Goal: Transaction & Acquisition: Book appointment/travel/reservation

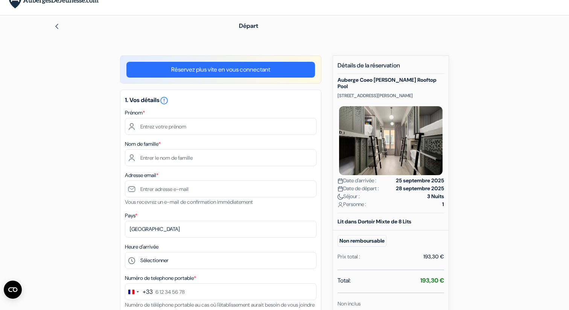
scroll to position [14, 0]
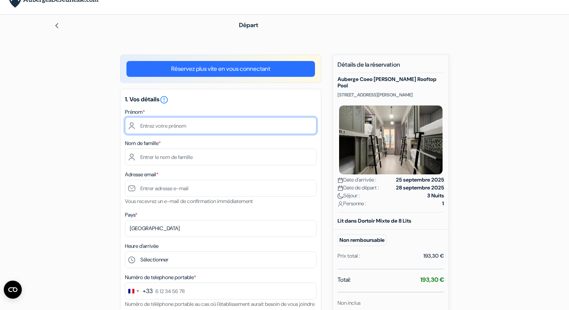
click at [186, 123] on input "text" at bounding box center [221, 125] width 192 height 17
type input "Manon"
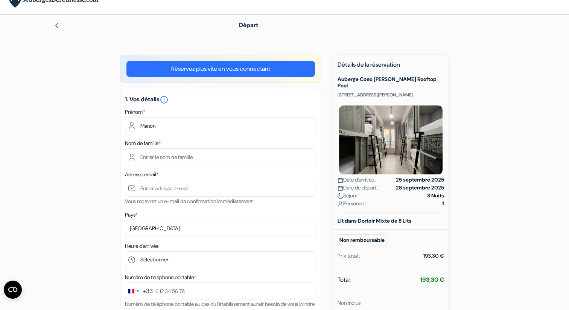
type input "Larios"
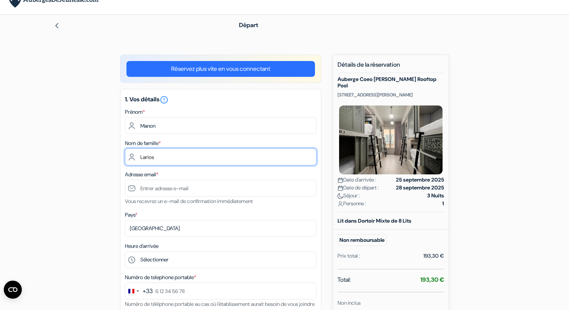
type input "[EMAIL_ADDRESS][DOMAIN_NAME]"
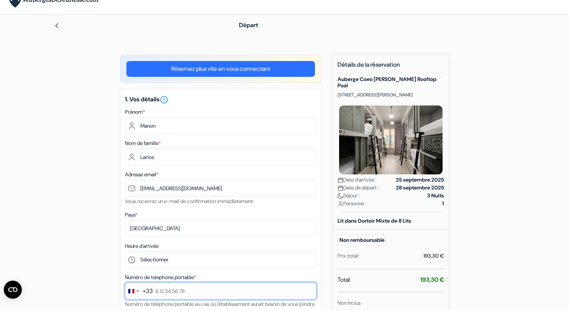
type input "0631474136"
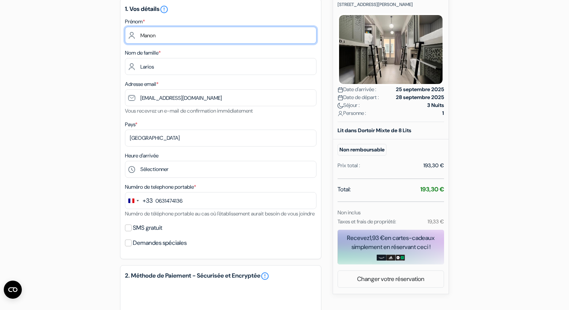
scroll to position [105, 0]
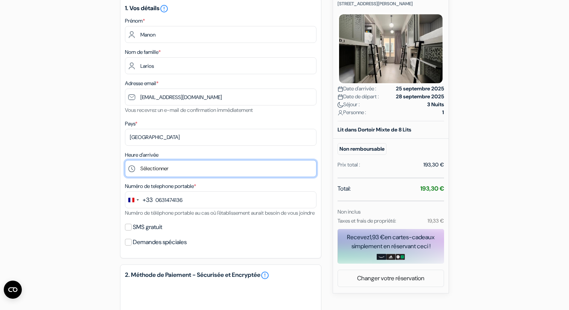
click at [166, 166] on select "Sélectionner 15:00 16:00 17:00 18:00 19:00 20:00 21:00 22:00 23:00" at bounding box center [221, 168] width 192 height 17
select select "18"
click at [164, 173] on select "Sélectionner 15:00 16:00 17:00 18:00 19:00 20:00 21:00 22:00 23:00" at bounding box center [221, 168] width 192 height 17
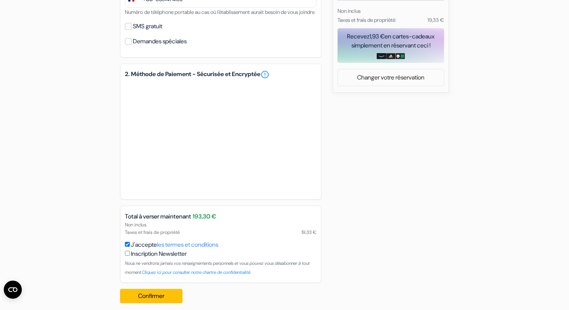
scroll to position [323, 0]
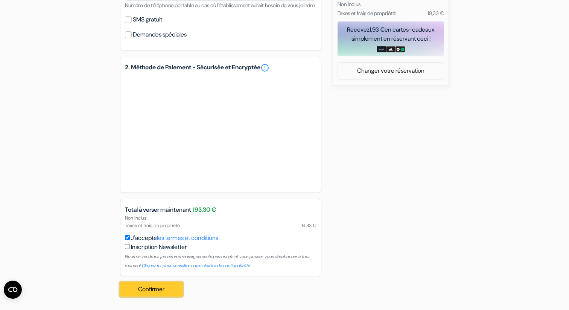
click at [158, 291] on button "Confirmer Loading..." at bounding box center [151, 289] width 62 height 14
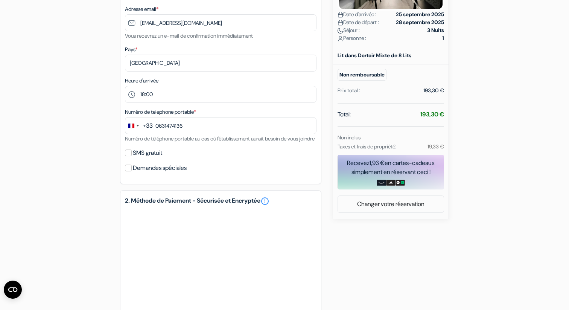
scroll to position [181, 0]
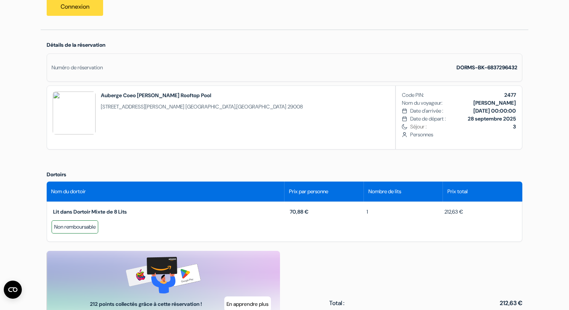
scroll to position [184, 0]
